Goal: Register for event/course

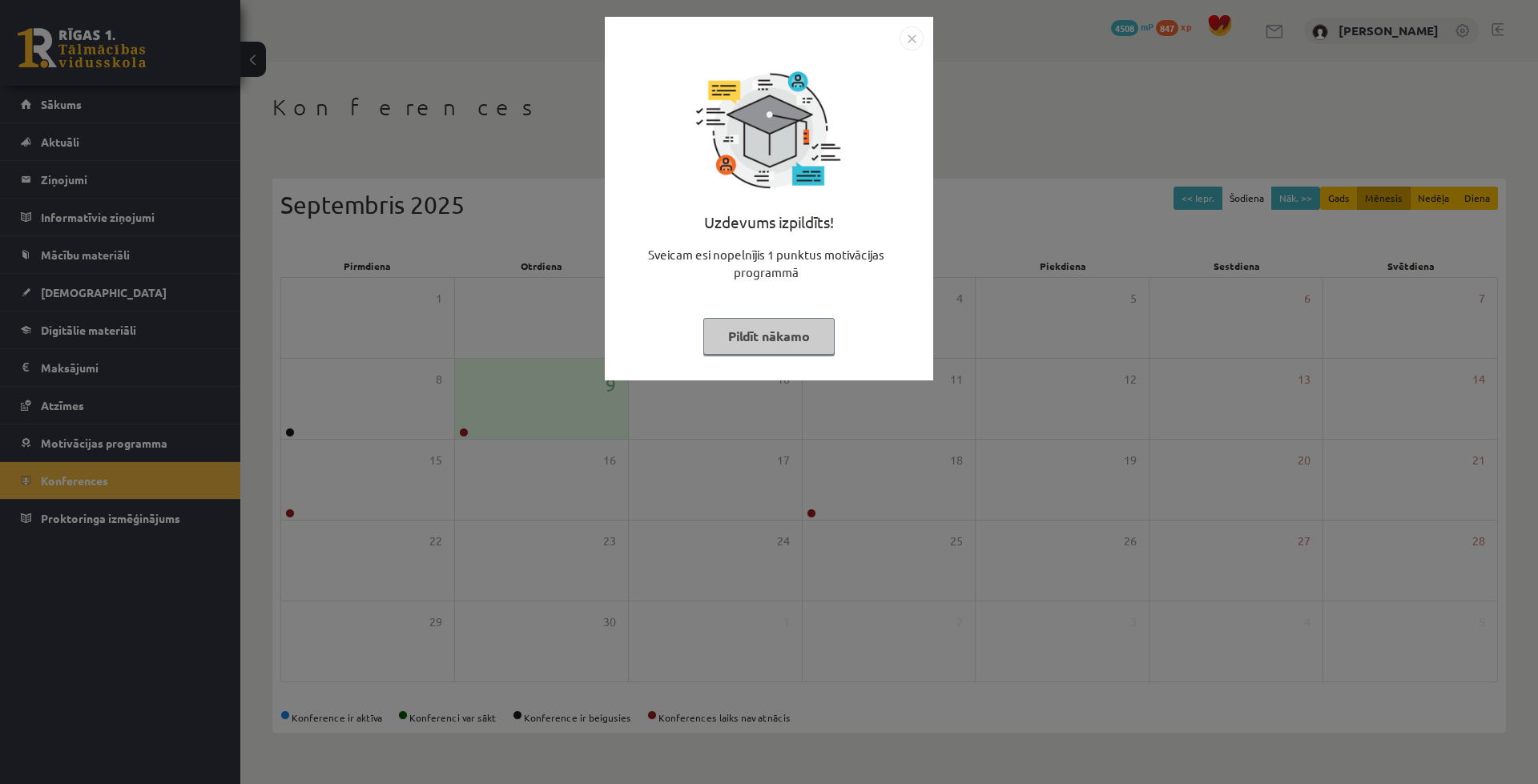
click at [911, 47] on img "Close" at bounding box center [911, 39] width 24 height 24
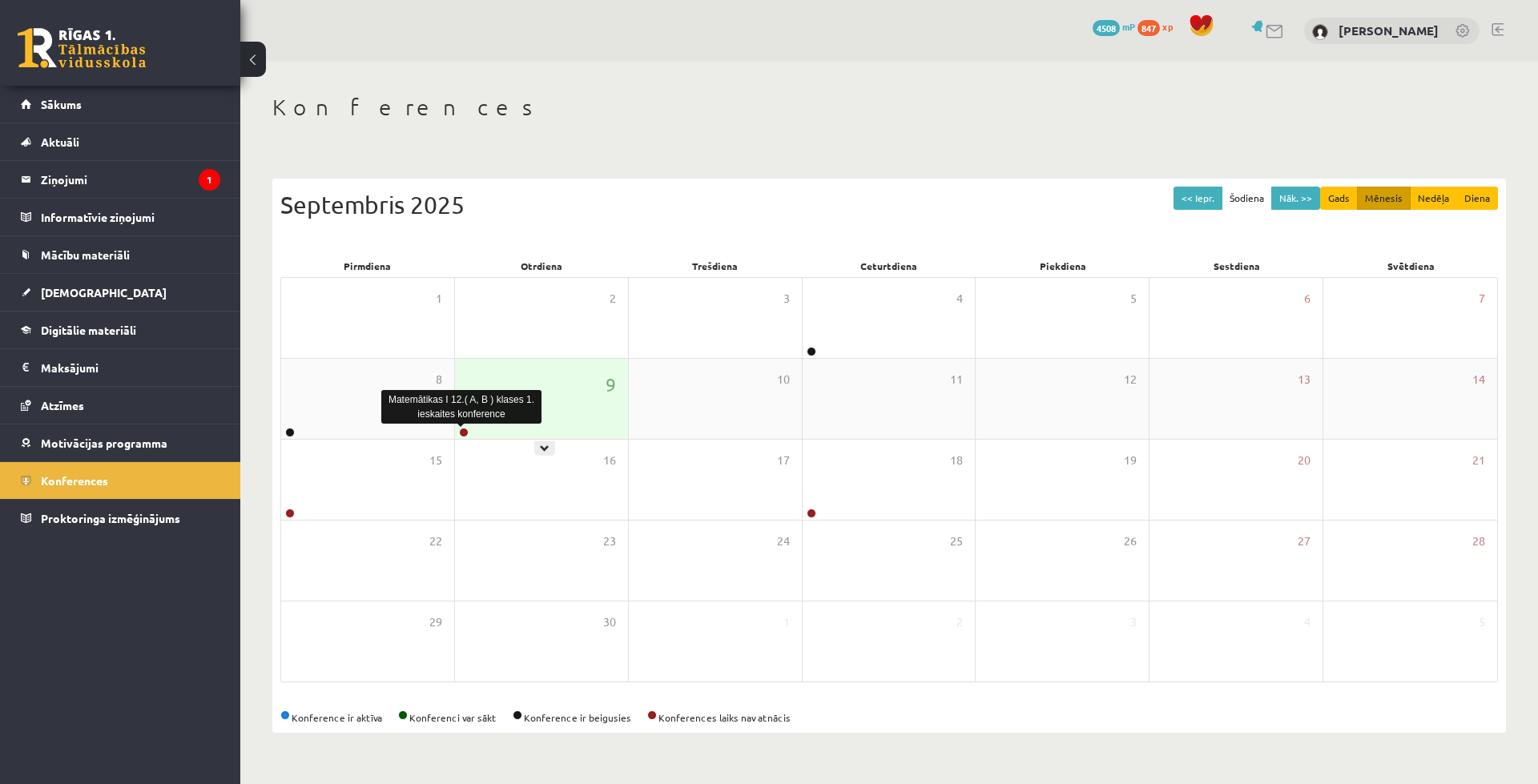
click at [460, 431] on link at bounding box center [463, 432] width 10 height 10
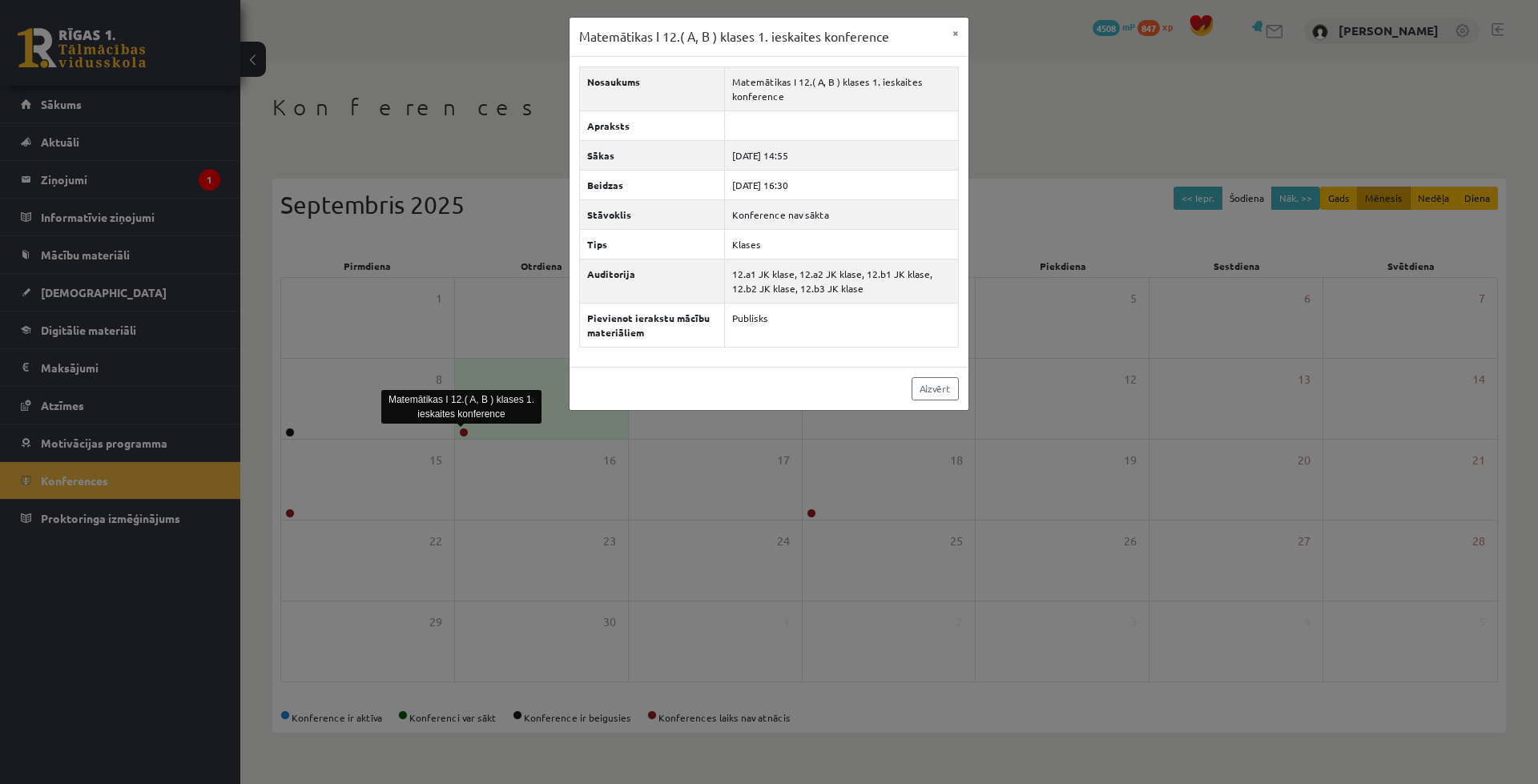
click at [479, 432] on div "Matemātikas I 12.( A, B ) klases 1. ieskaites konference × Nosaukums Matemātika…" at bounding box center [769, 392] width 1538 height 784
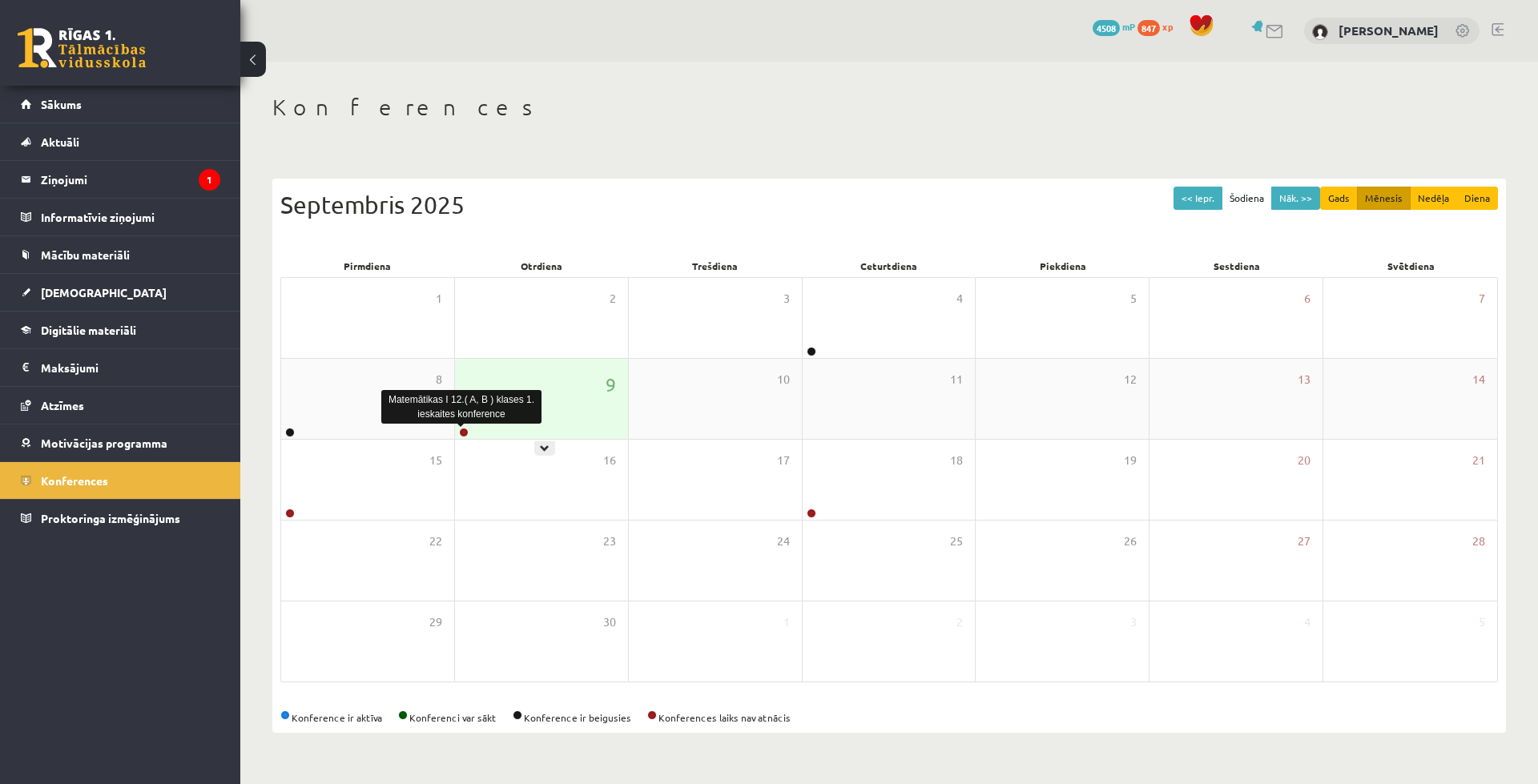
click at [462, 436] on link at bounding box center [463, 432] width 10 height 10
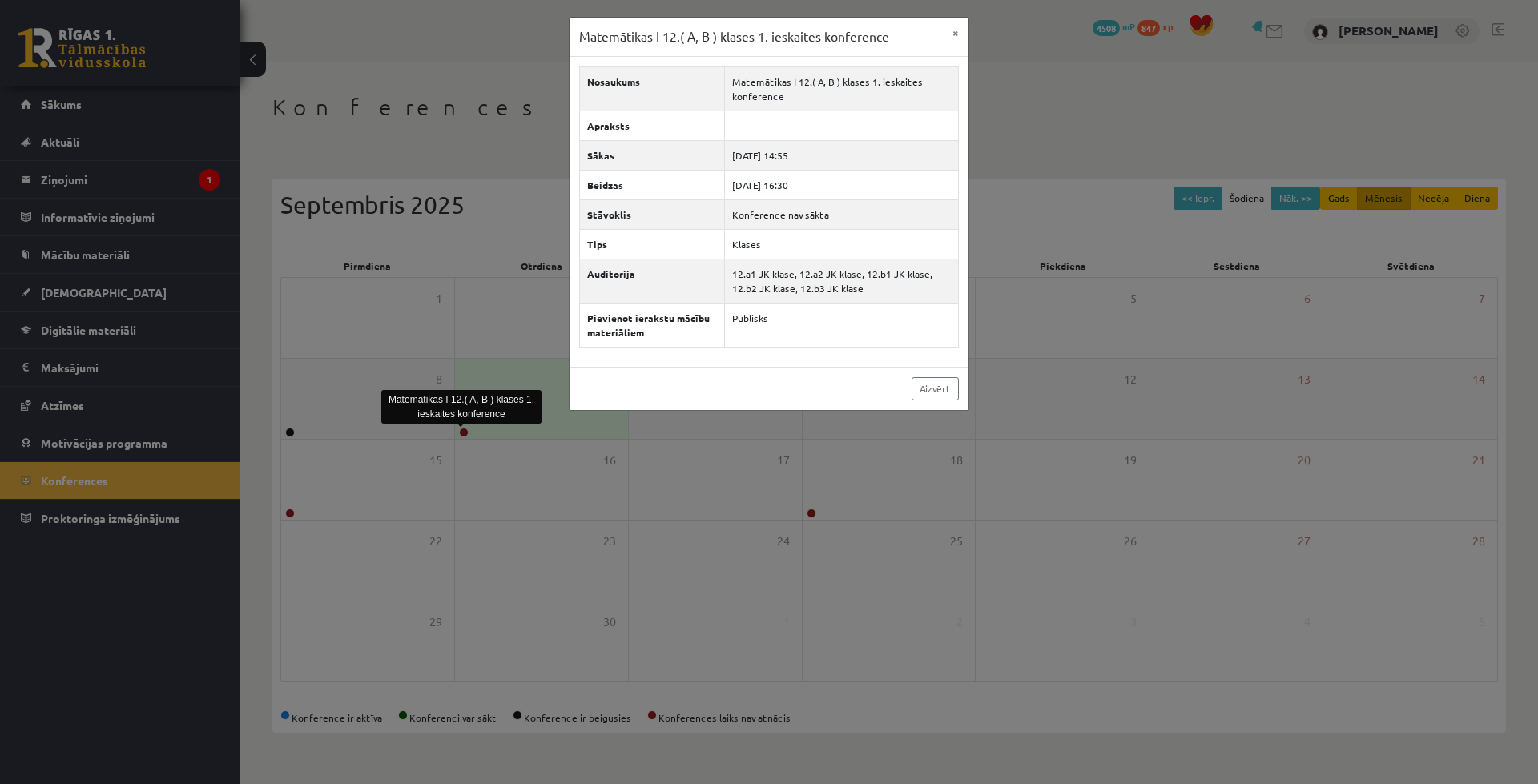
click at [463, 436] on div "Matemātikas I 12.( A, B ) klases 1. ieskaites konference × Nosaukums Matemātika…" at bounding box center [769, 392] width 1538 height 784
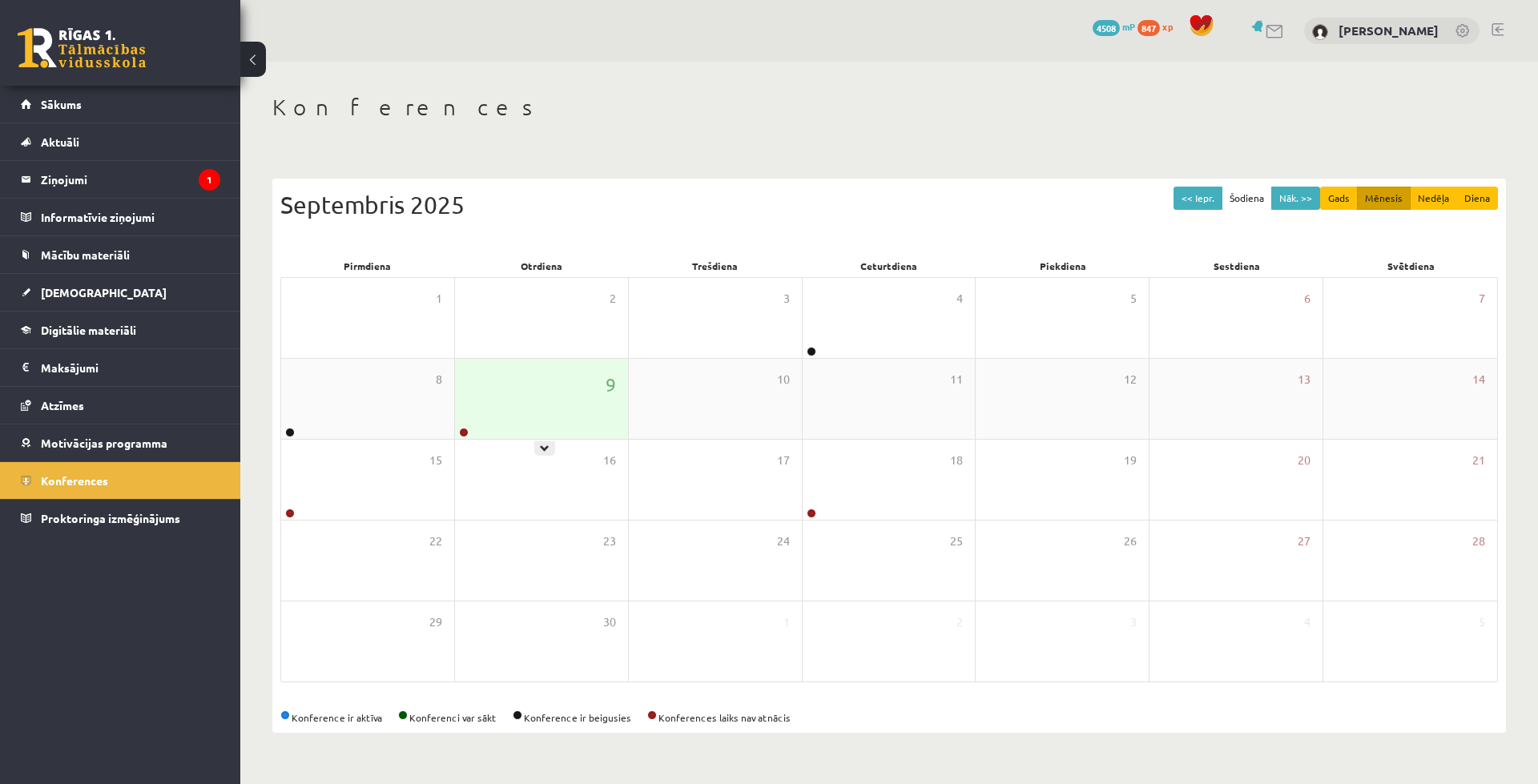
click at [468, 431] on div at bounding box center [463, 433] width 16 height 11
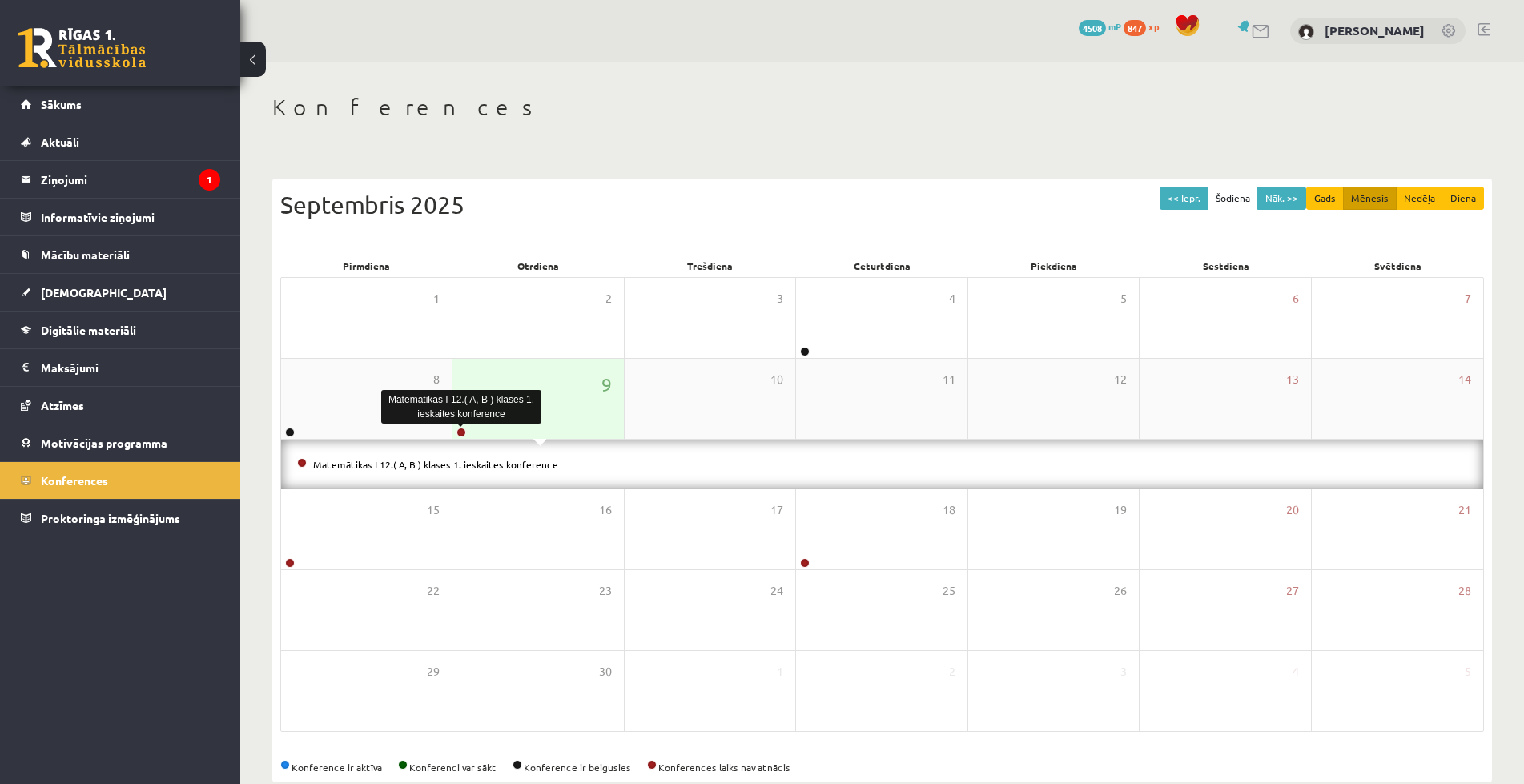
click at [465, 430] on link at bounding box center [461, 432] width 10 height 10
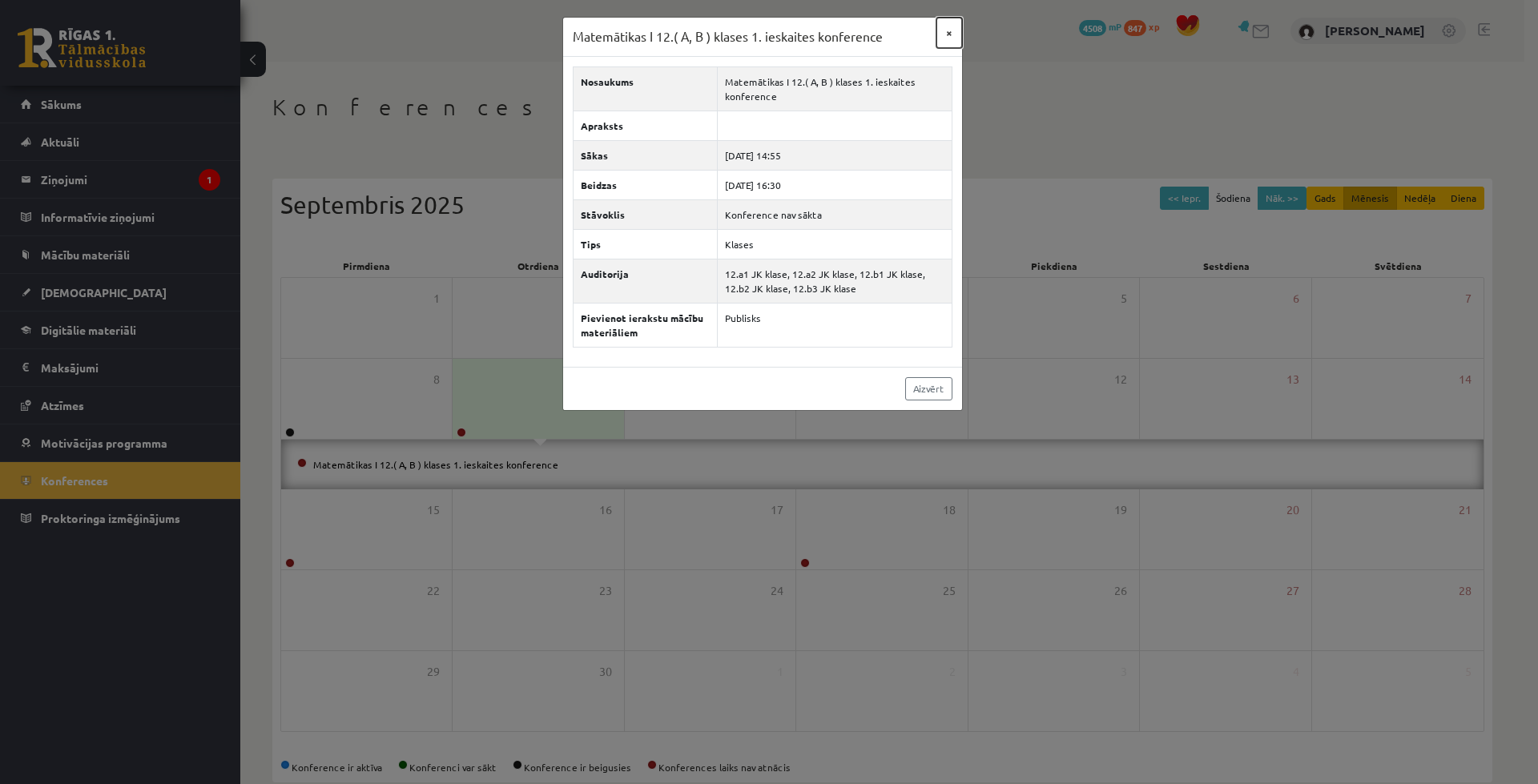
click at [947, 29] on button "×" at bounding box center [949, 32] width 26 height 30
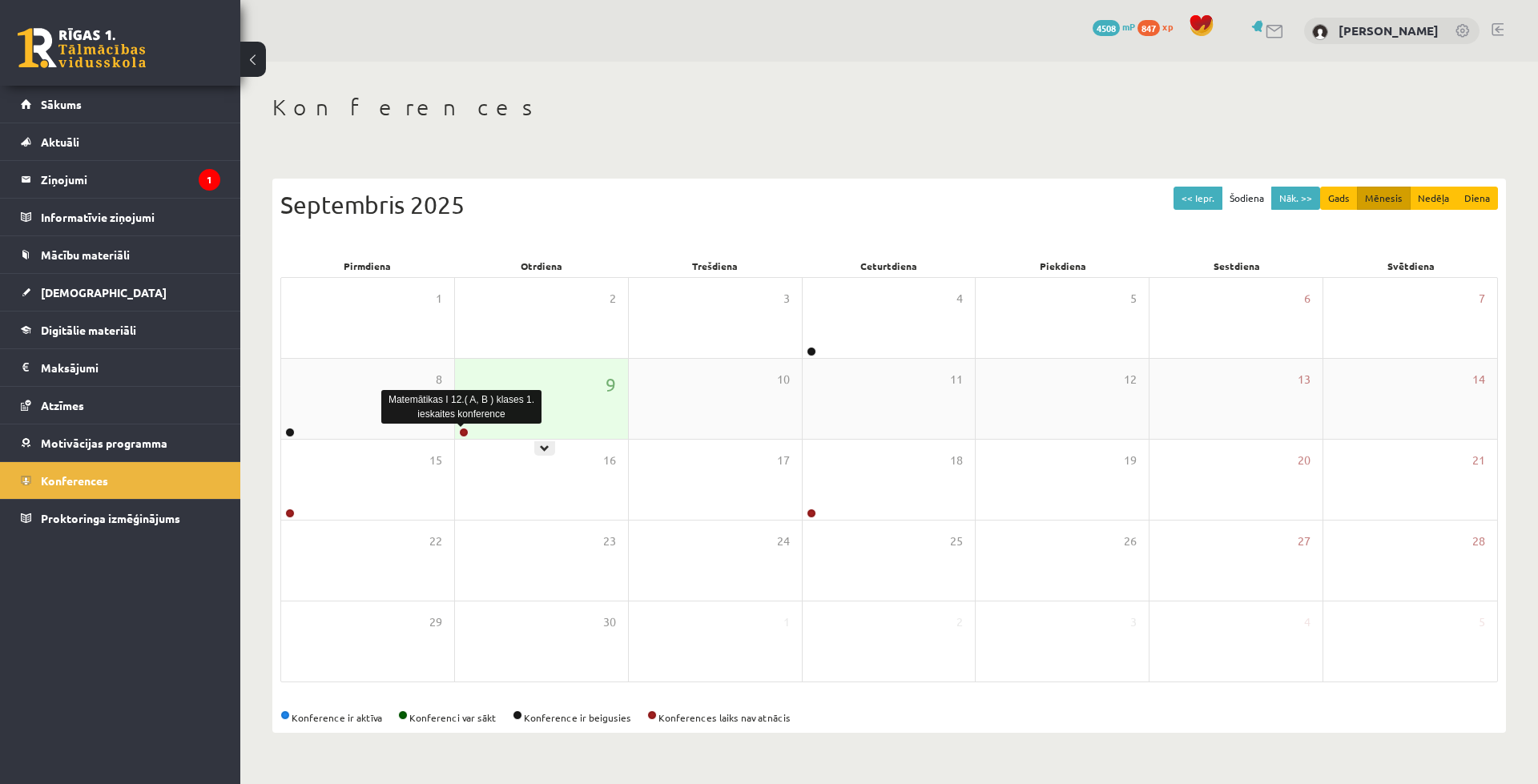
click at [460, 432] on link at bounding box center [463, 432] width 10 height 10
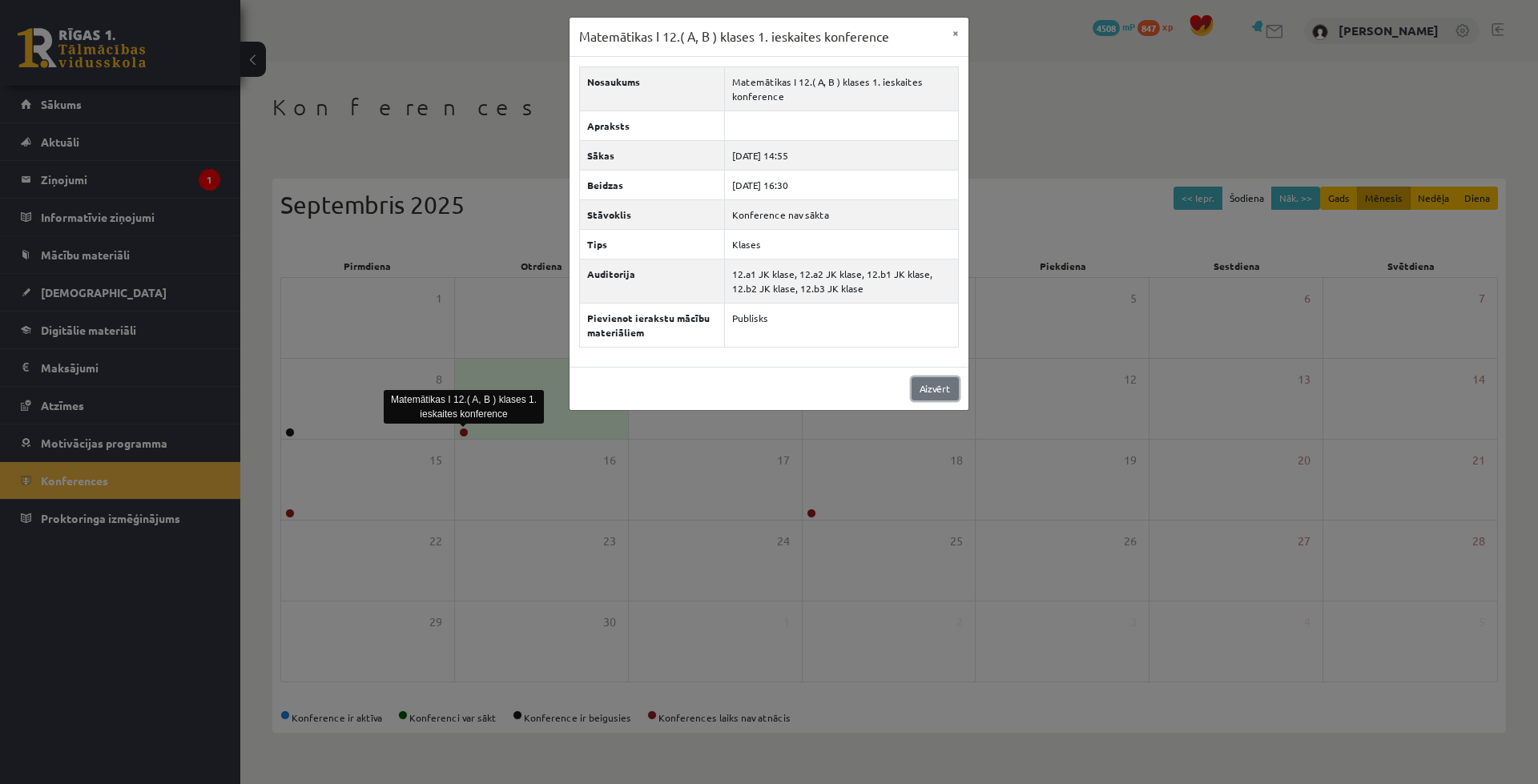
click at [947, 386] on link "Aizvērt" at bounding box center [935, 389] width 48 height 23
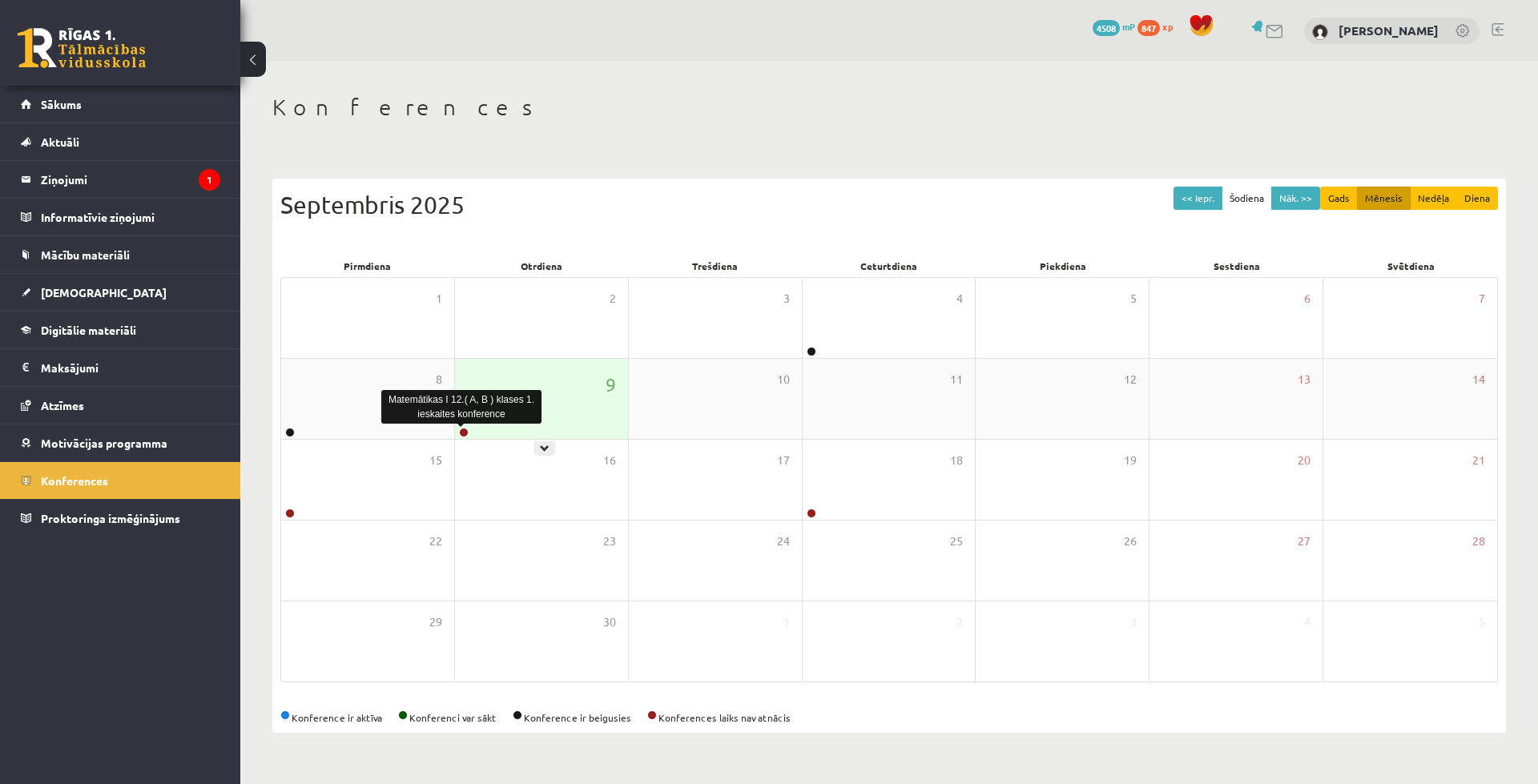
click at [466, 432] on link at bounding box center [463, 432] width 10 height 10
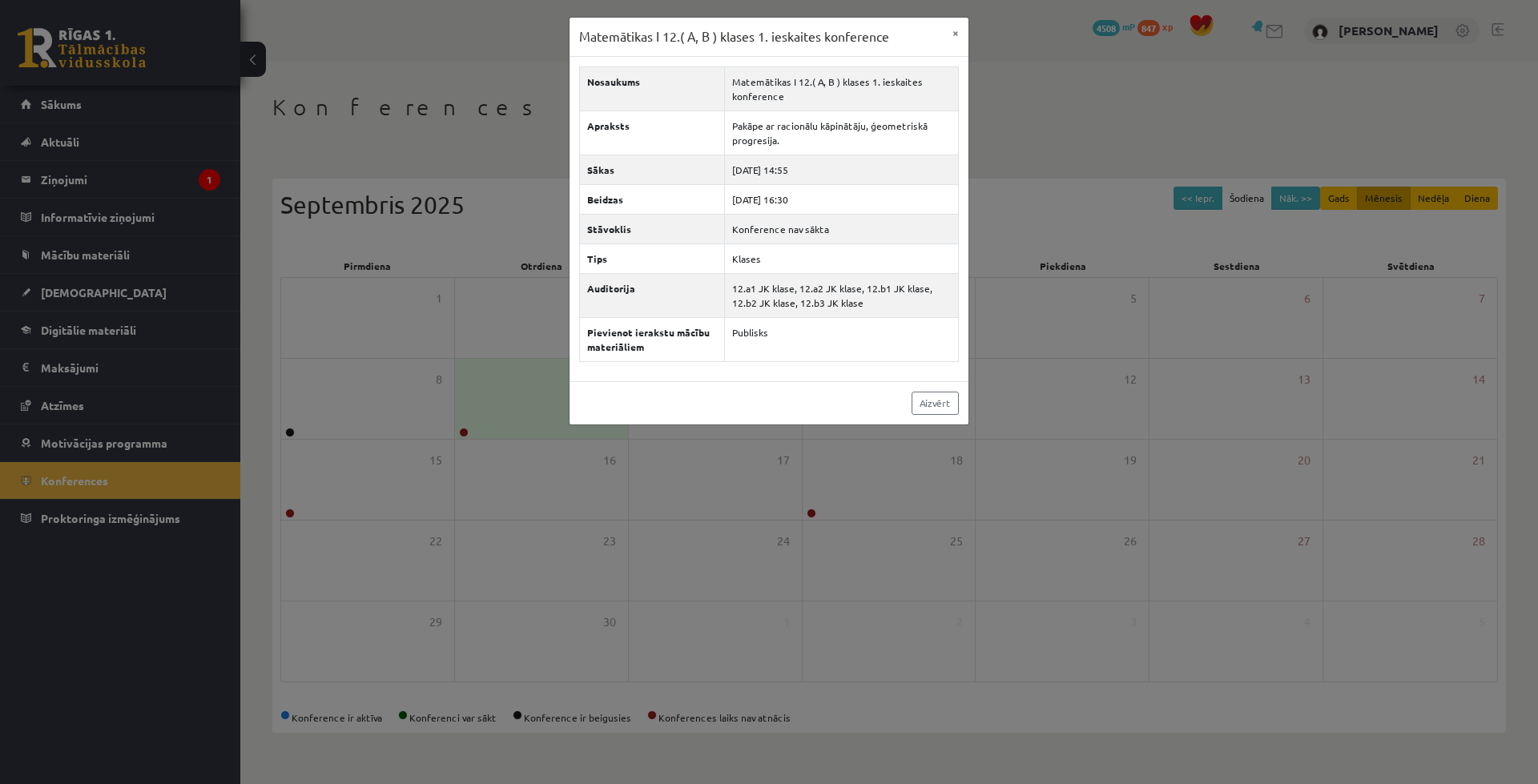
click at [465, 426] on body "0 Dāvanas 4508 mP 847 xp Jekaterina Eliza Šatrovska Sākums Aktuāli Kā mācīties …" at bounding box center [769, 392] width 1538 height 784
click at [512, 363] on div "Matemātikas I 12.( A, B ) klases 1. ieskaites konference × Nosaukums Matemātika…" at bounding box center [769, 392] width 1538 height 784
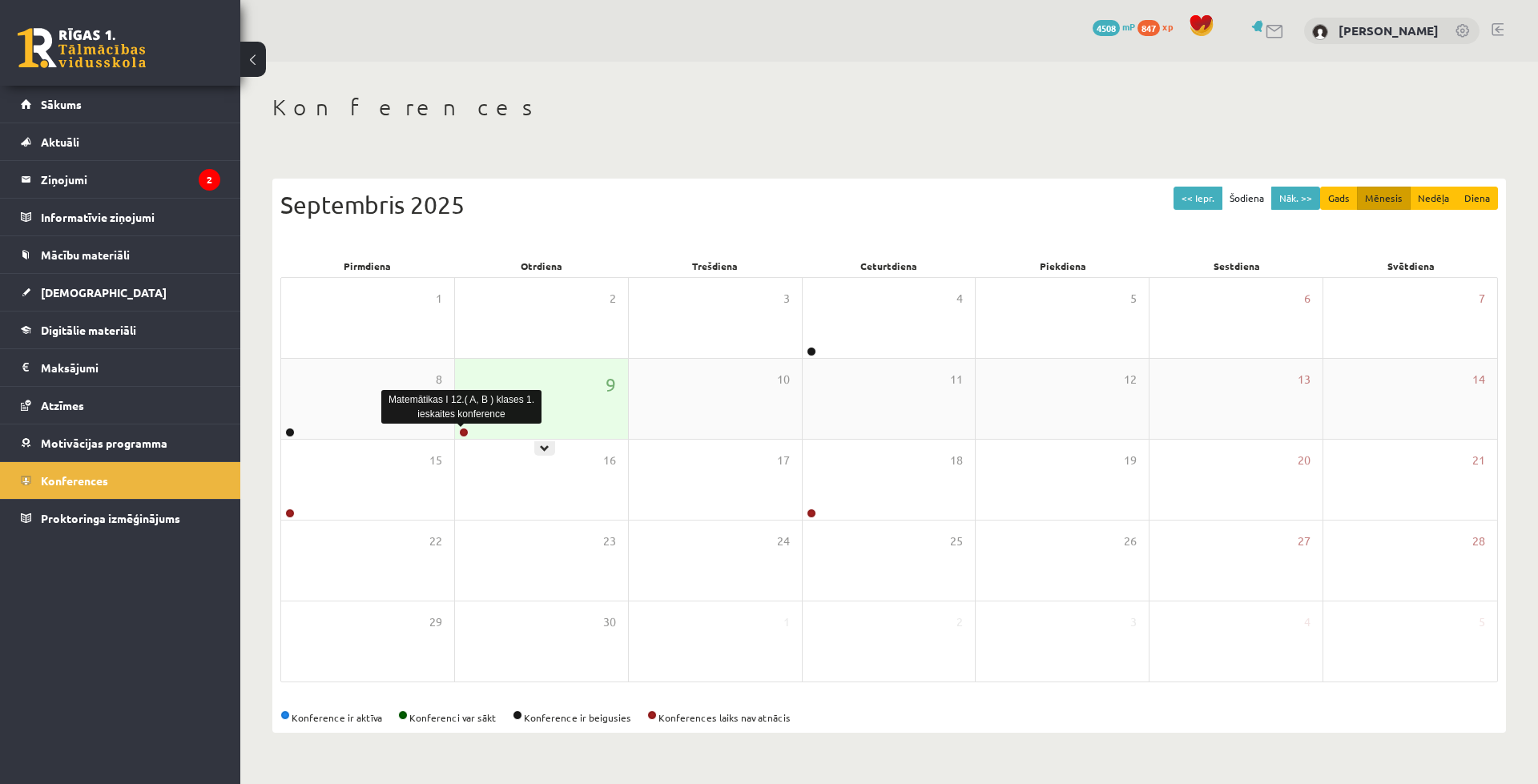
click at [465, 434] on link at bounding box center [463, 432] width 10 height 10
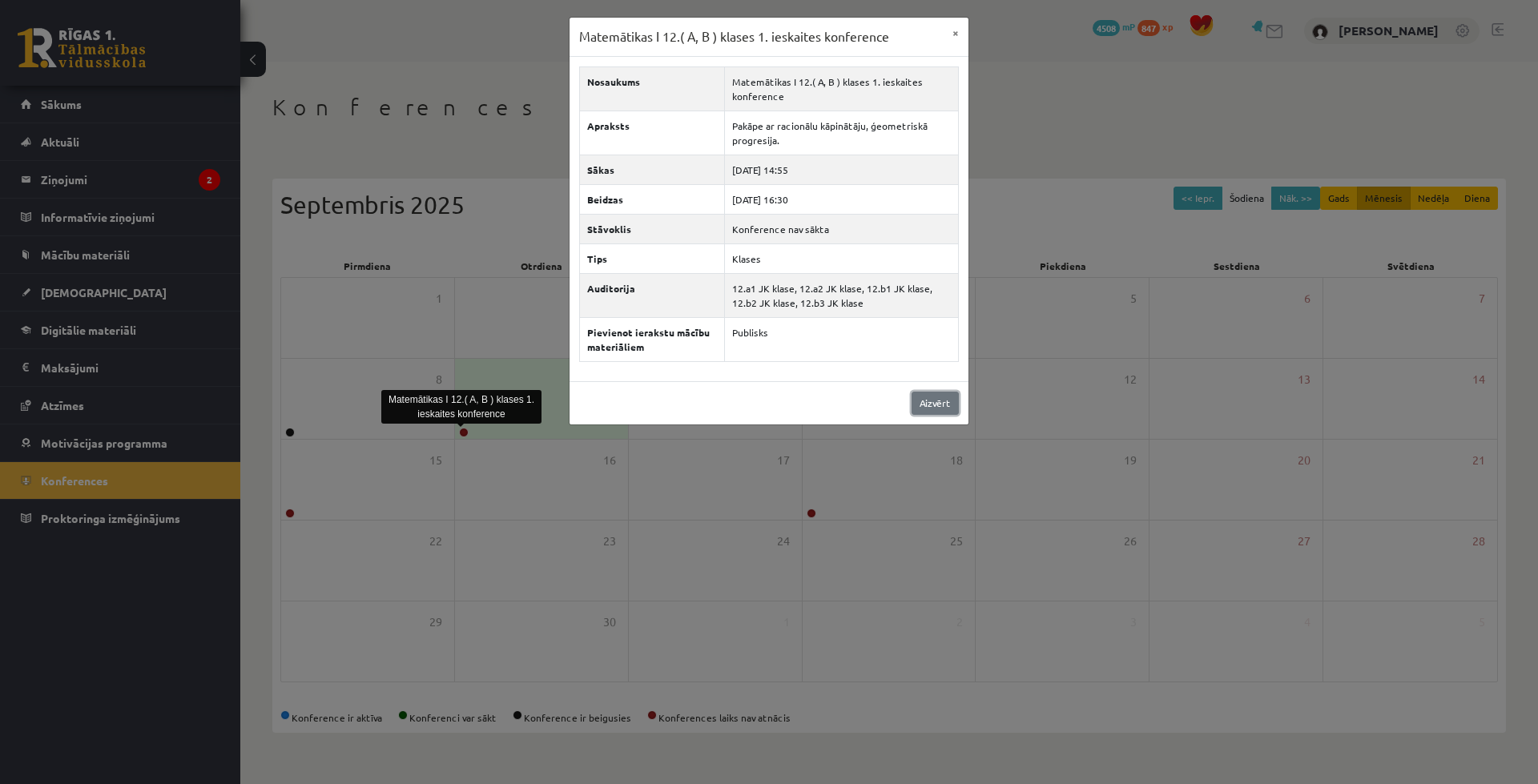
click at [924, 409] on link "Aizvērt" at bounding box center [935, 403] width 48 height 23
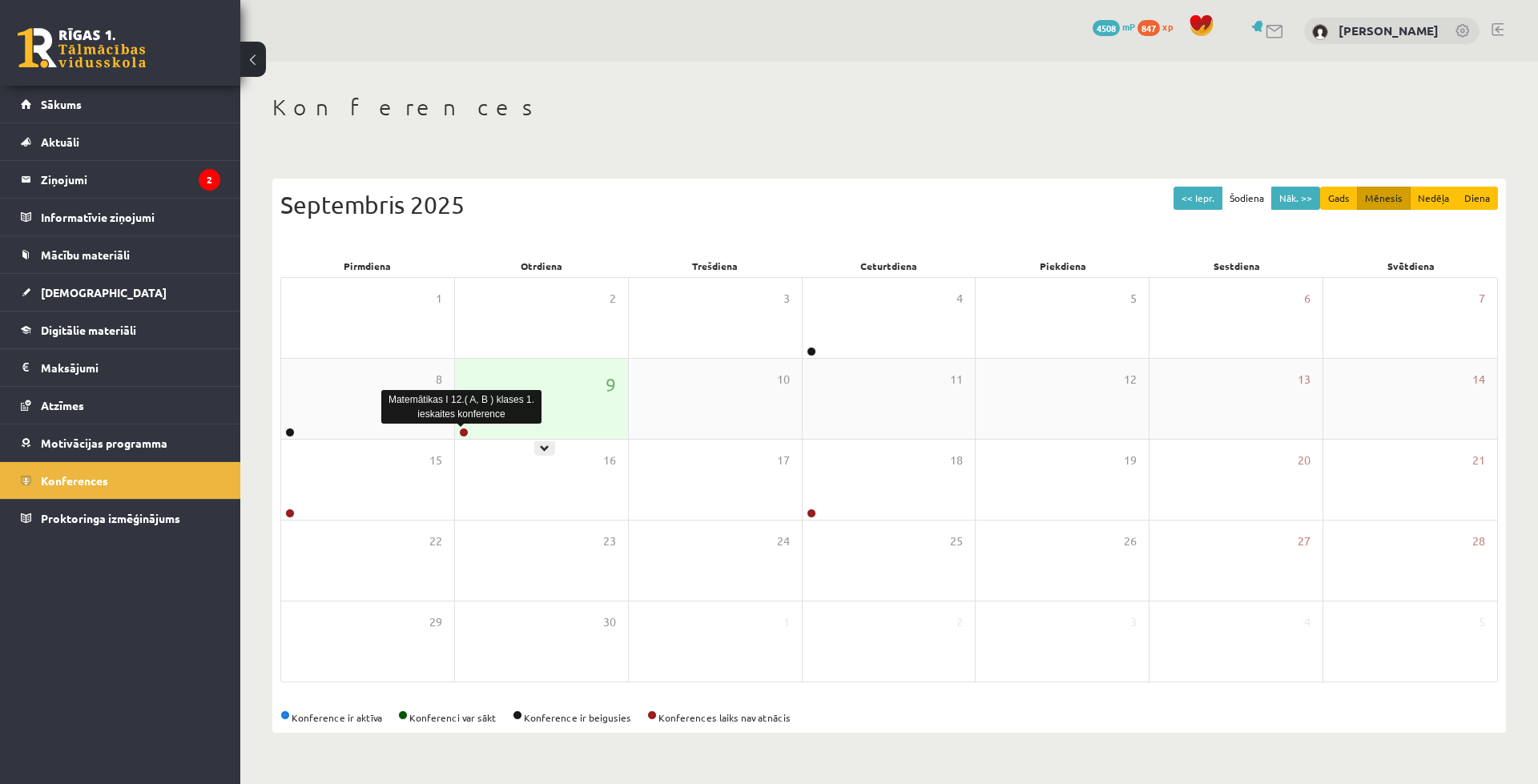
click at [461, 434] on link at bounding box center [463, 432] width 10 height 10
click at [463, 431] on link at bounding box center [463, 432] width 10 height 10
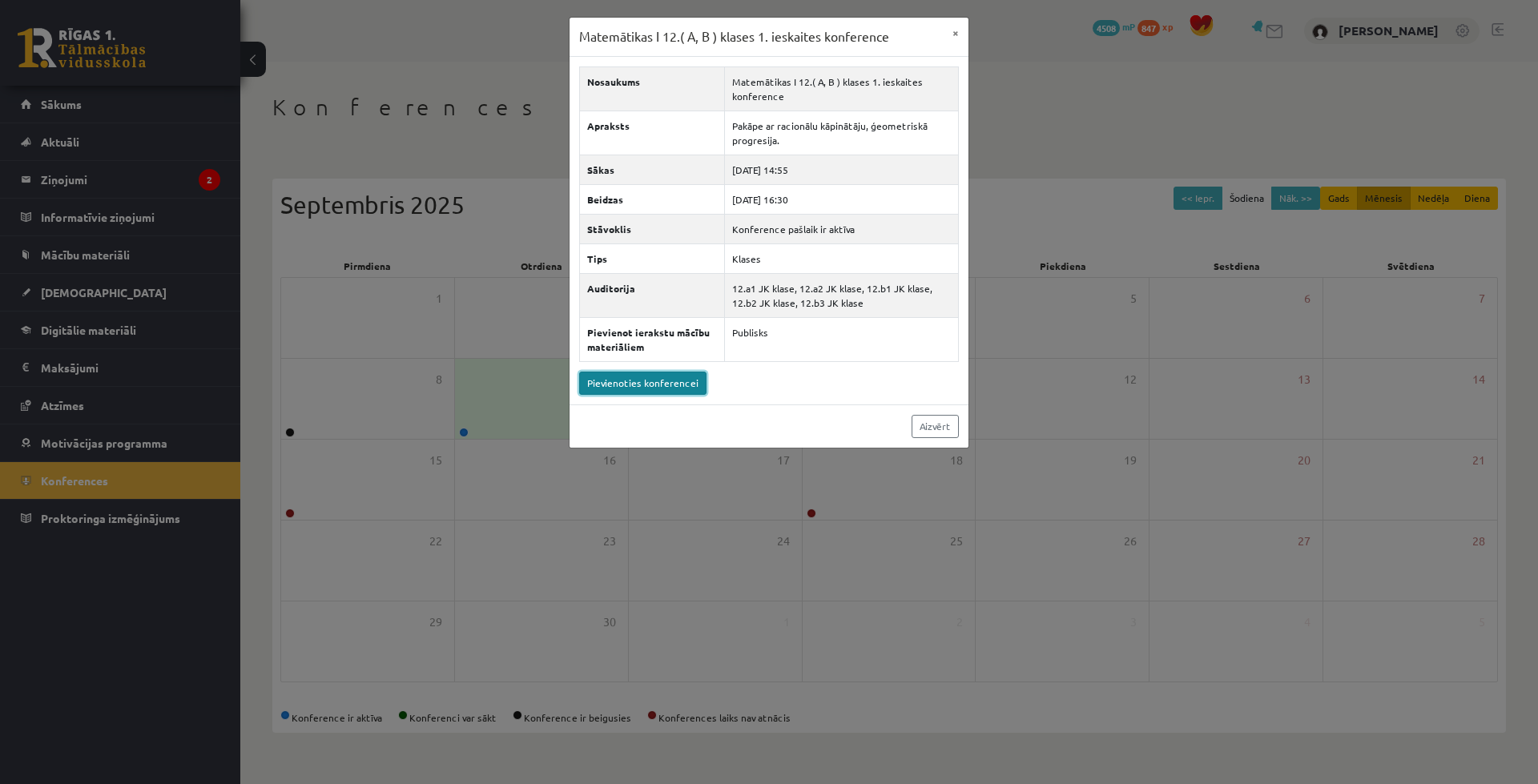
click at [647, 378] on link "Pievienoties konferencei" at bounding box center [642, 382] width 127 height 23
